Goal: Information Seeking & Learning: Learn about a topic

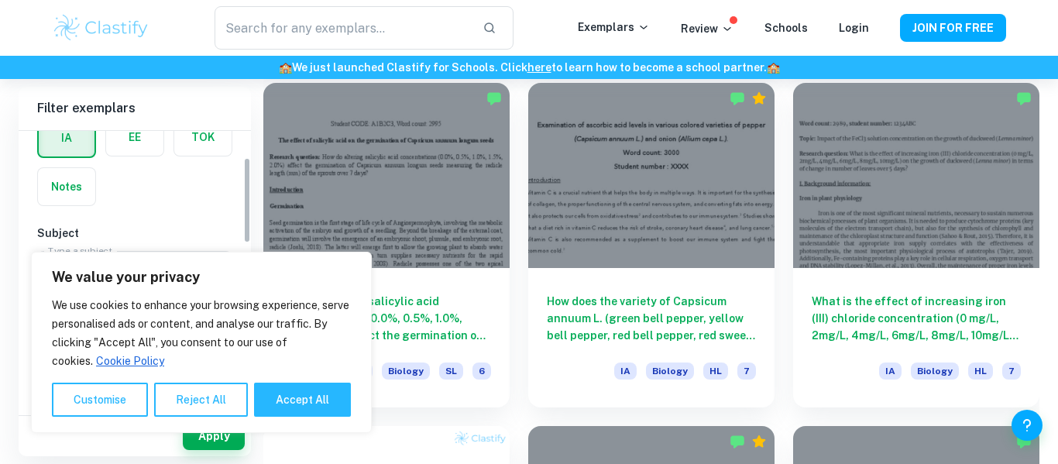
scroll to position [85, 0]
click at [293, 398] on button "Accept All" at bounding box center [302, 399] width 97 height 34
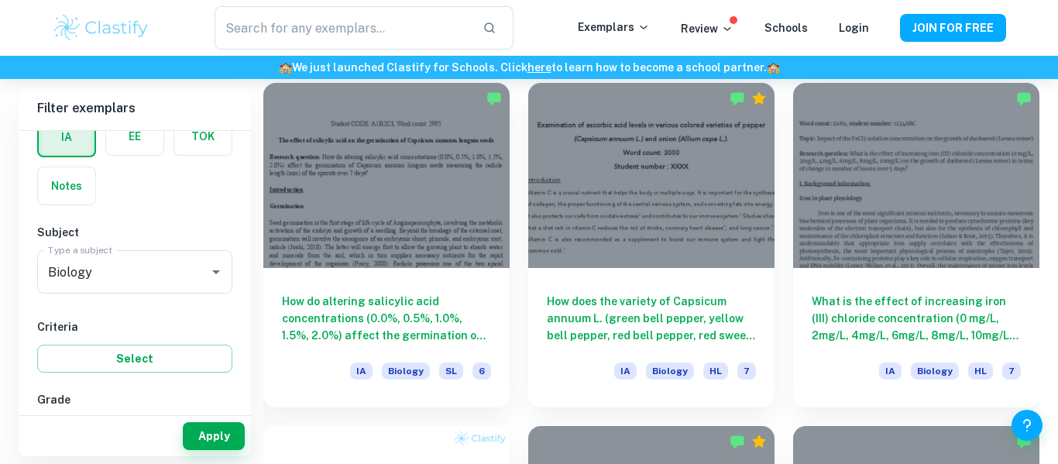
checkbox input "true"
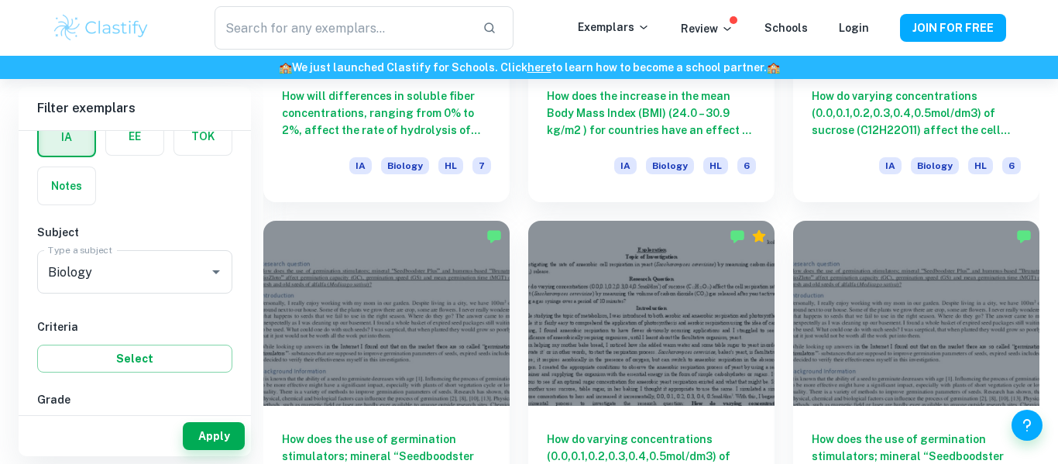
scroll to position [0, 0]
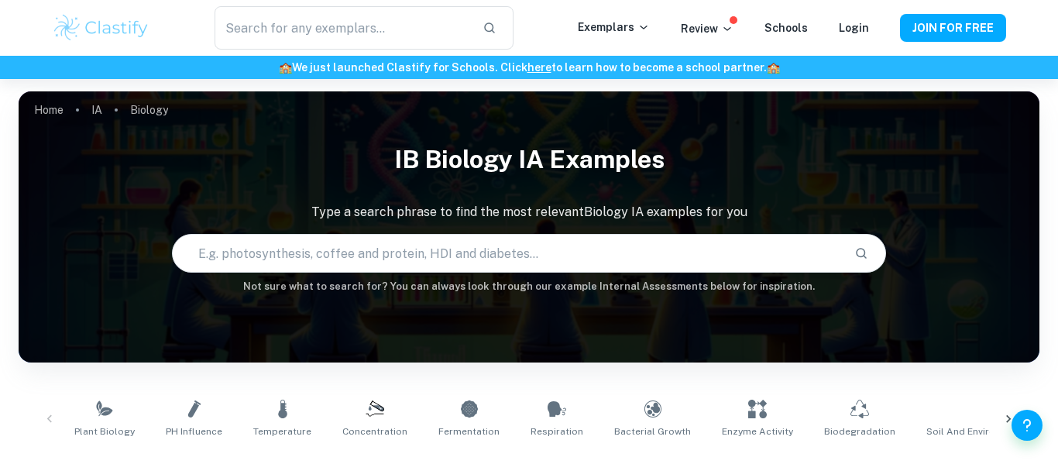
click at [578, 273] on input "text" at bounding box center [508, 252] width 670 height 43
click at [651, 237] on input "[MEDICAL_DATA]" at bounding box center [490, 252] width 634 height 43
type input "c"
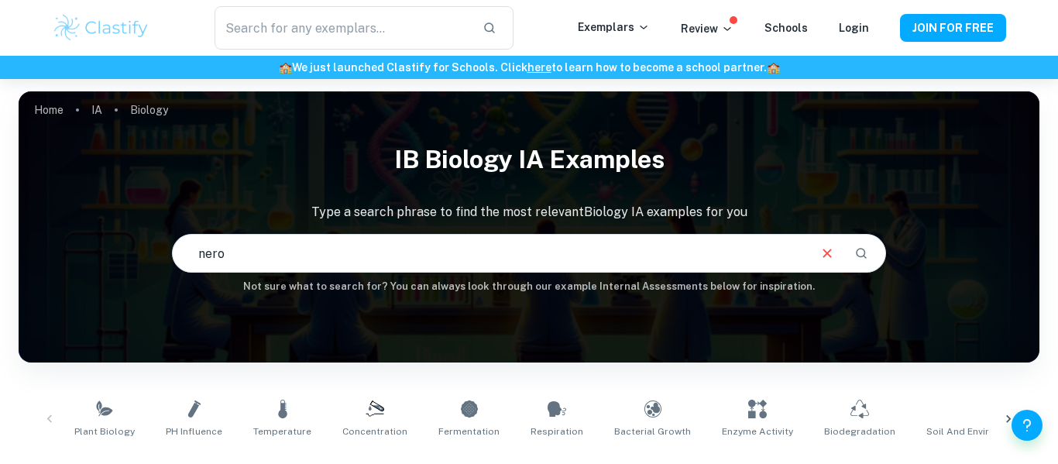
type input "nero"
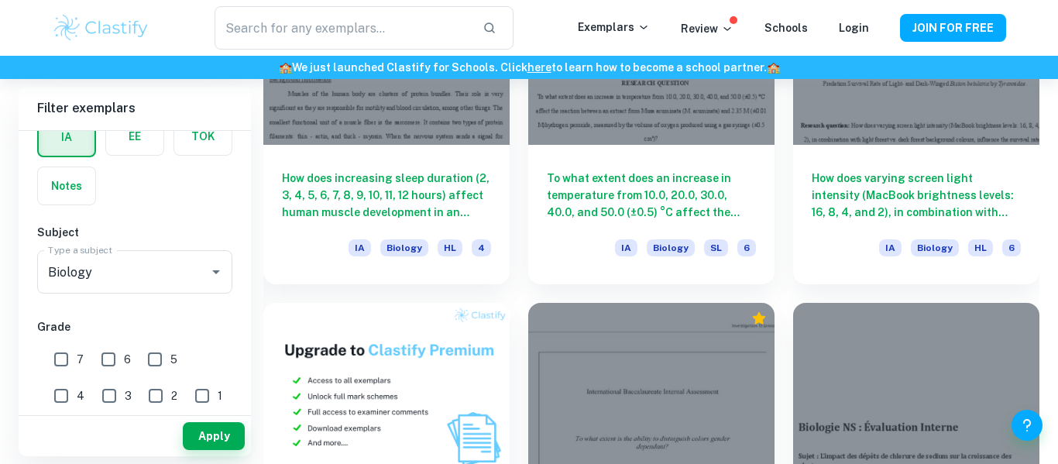
scroll to position [903, 0]
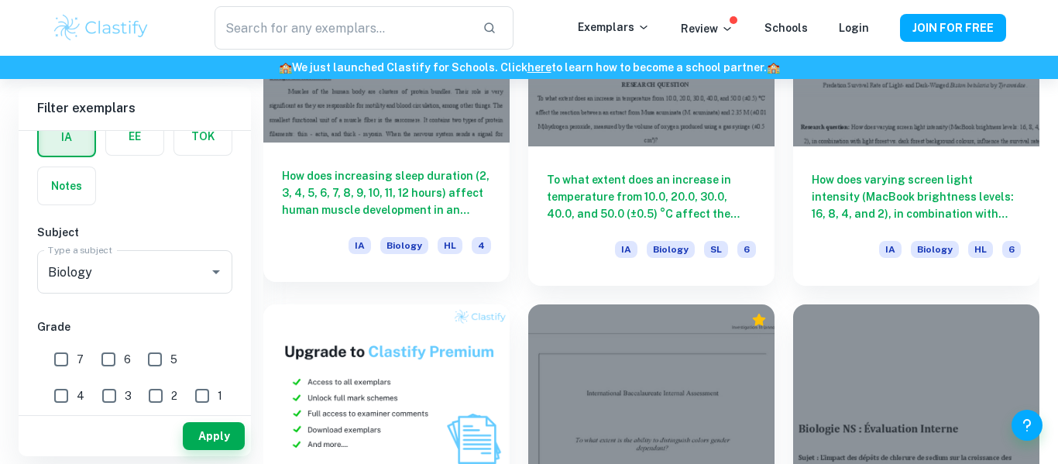
click at [430, 207] on h6 "How does increasing sleep duration (2, 3, 4, 5, 6, 7, 8, 9, 10, 11, 12 hours) a…" at bounding box center [386, 192] width 209 height 51
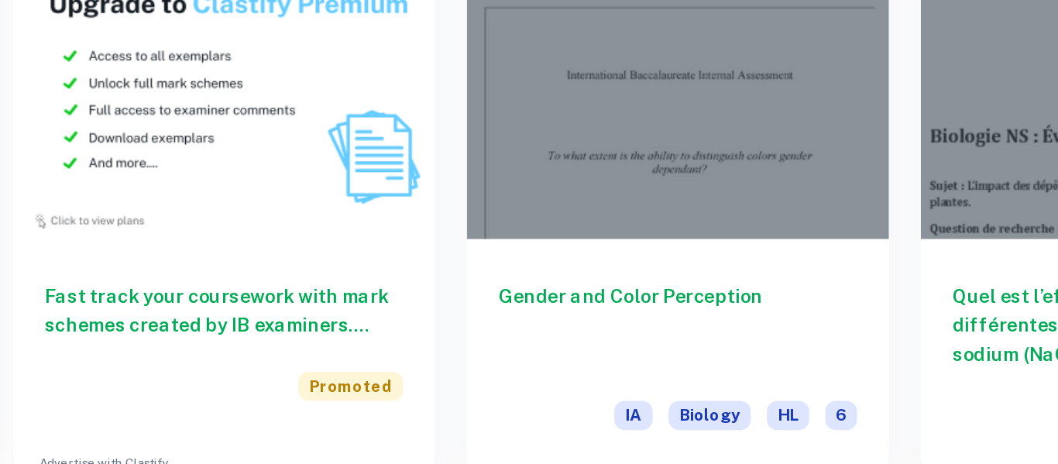
scroll to position [1088, 0]
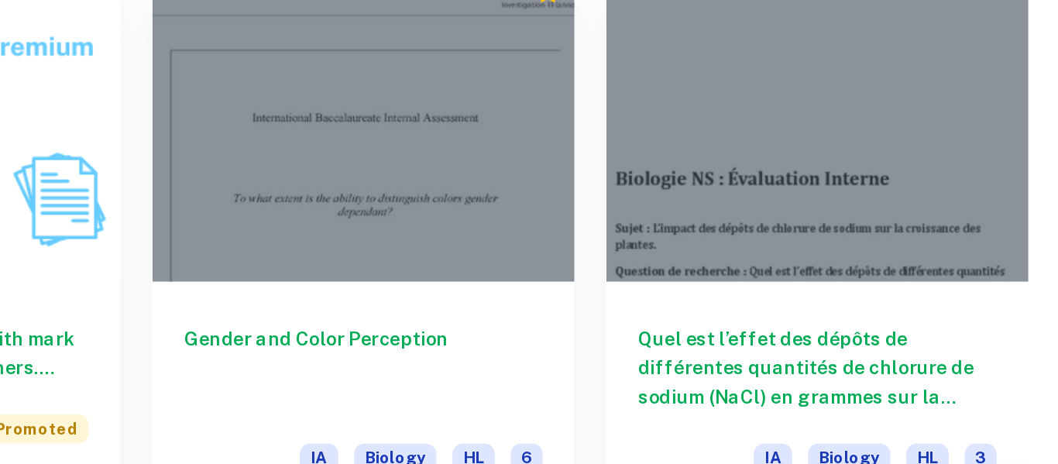
click at [725, 265] on div at bounding box center [651, 210] width 246 height 184
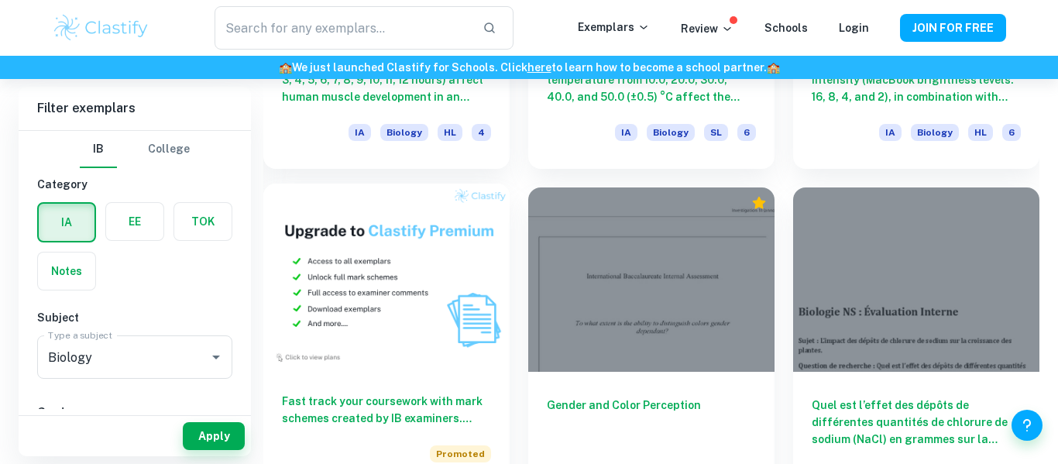
scroll to position [1019, 0]
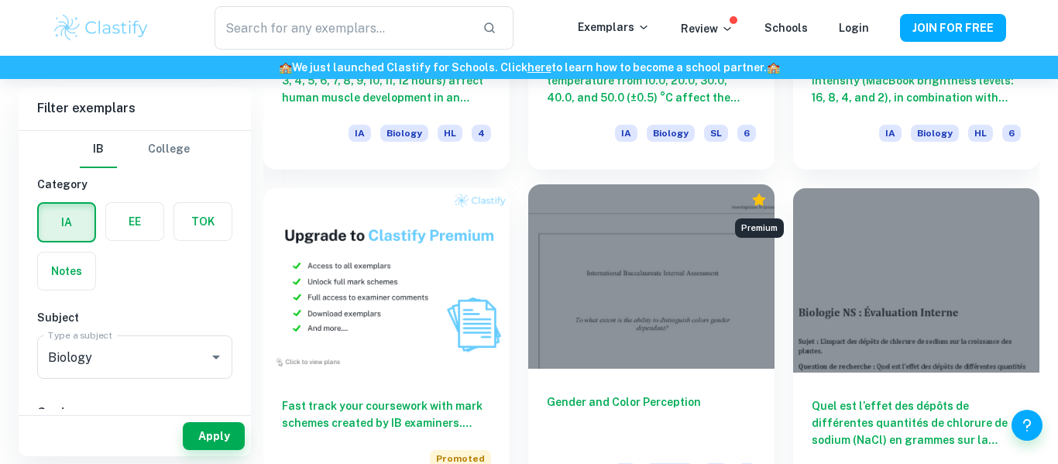
click at [759, 201] on icon "Premium" at bounding box center [758, 200] width 13 height 12
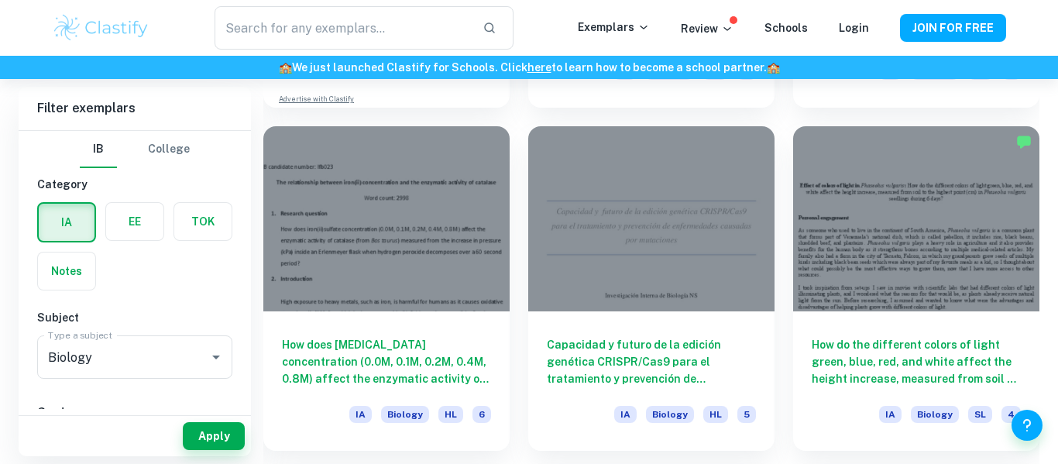
scroll to position [6898, 0]
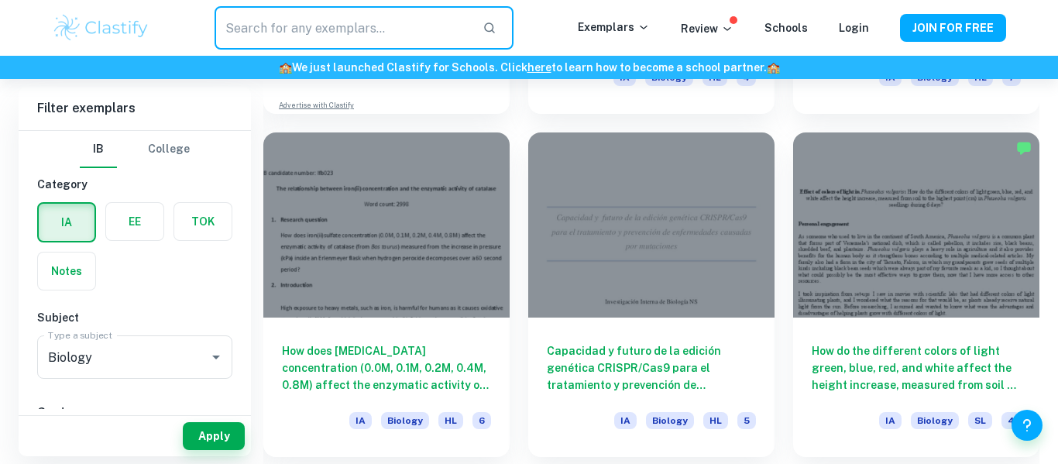
click at [355, 18] on input "text" at bounding box center [341, 27] width 255 height 43
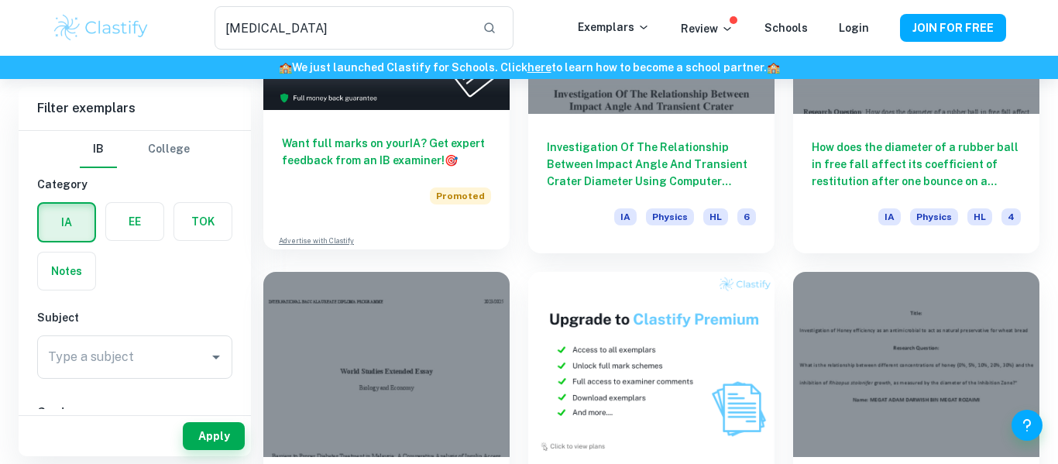
scroll to position [2317, 0]
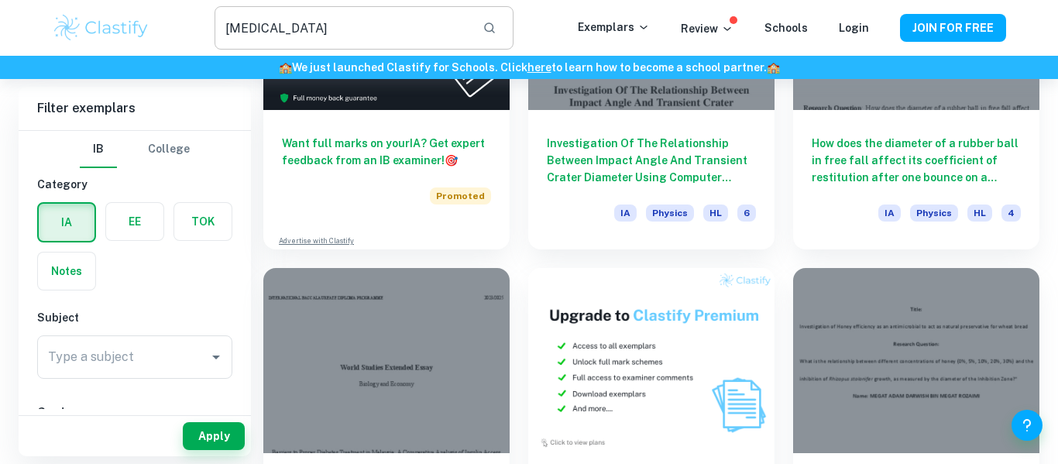
click at [426, 19] on input "[MEDICAL_DATA]" at bounding box center [341, 27] width 255 height 43
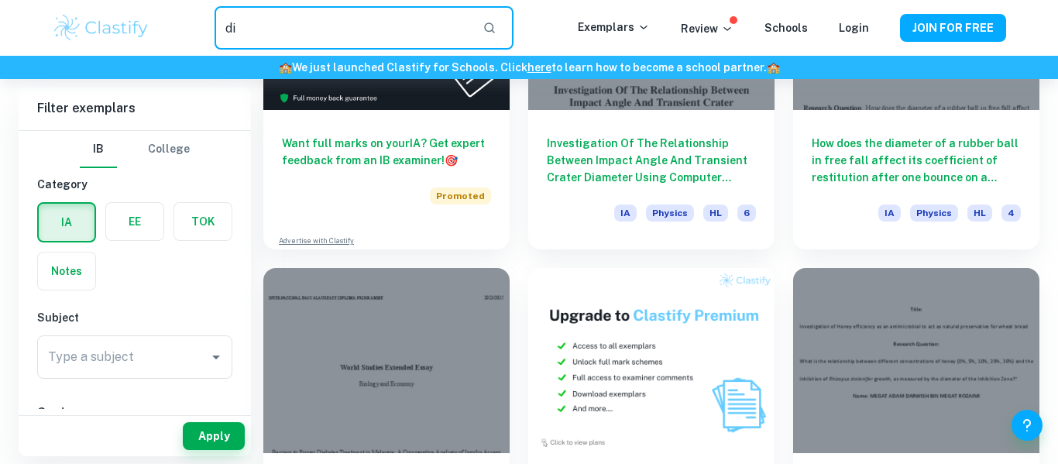
type input "d"
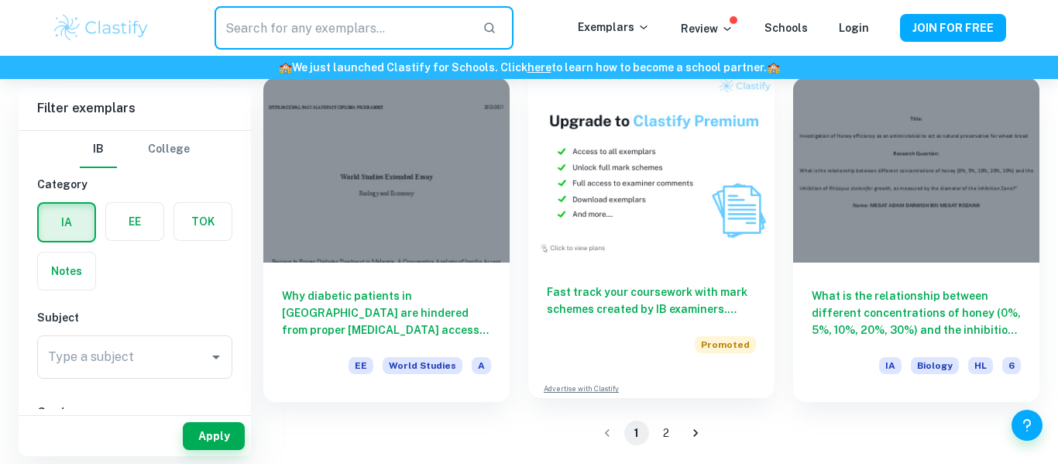
scroll to position [2504, 0]
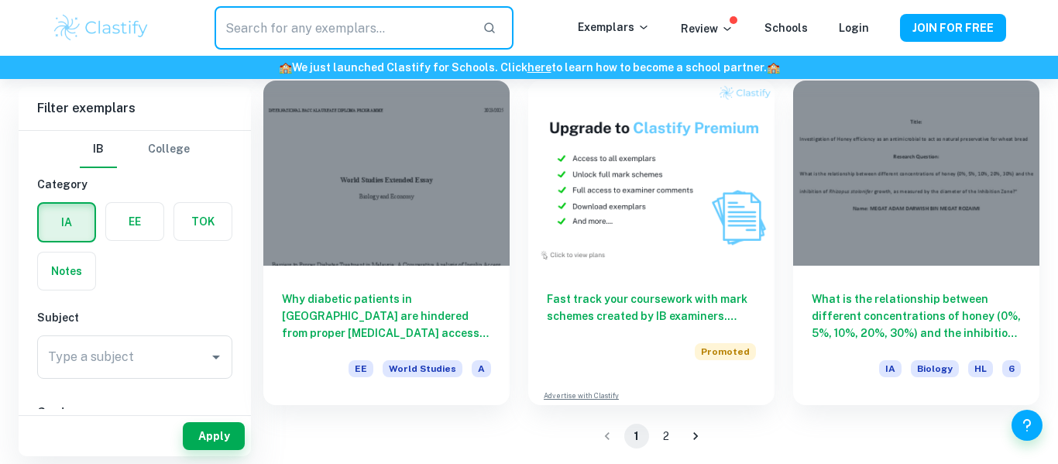
click at [315, 13] on input "text" at bounding box center [341, 27] width 255 height 43
type input "natural herbs"
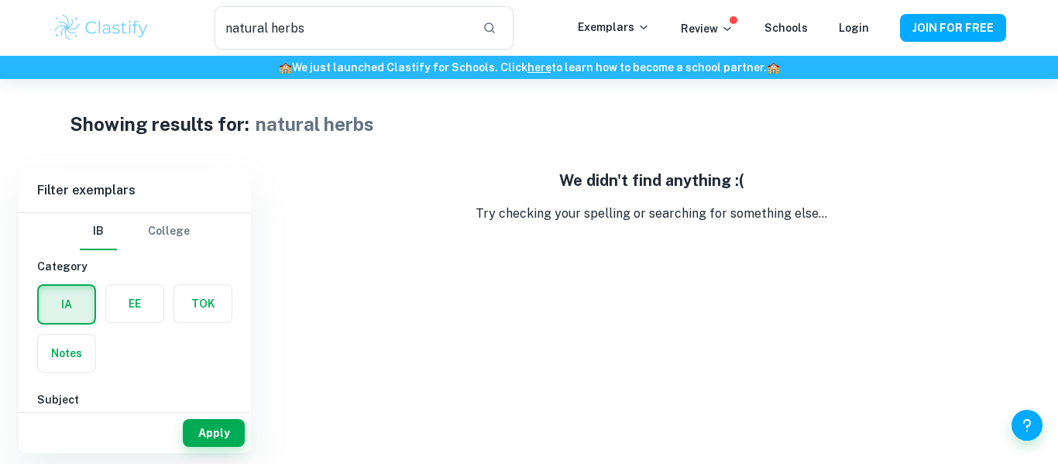
scroll to position [5, 0]
